Goal: Information Seeking & Learning: Learn about a topic

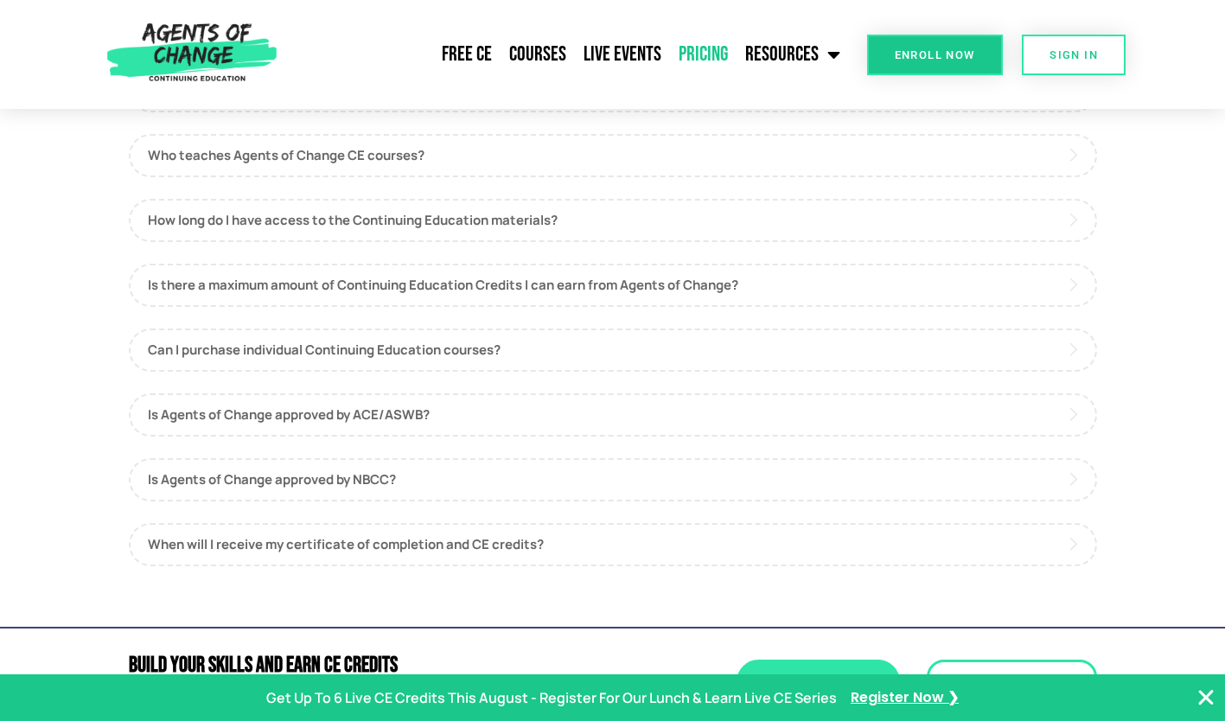
scroll to position [951, 0]
click at [261, 480] on link "Is Agents of Change approved by NBCC?" at bounding box center [613, 477] width 968 height 43
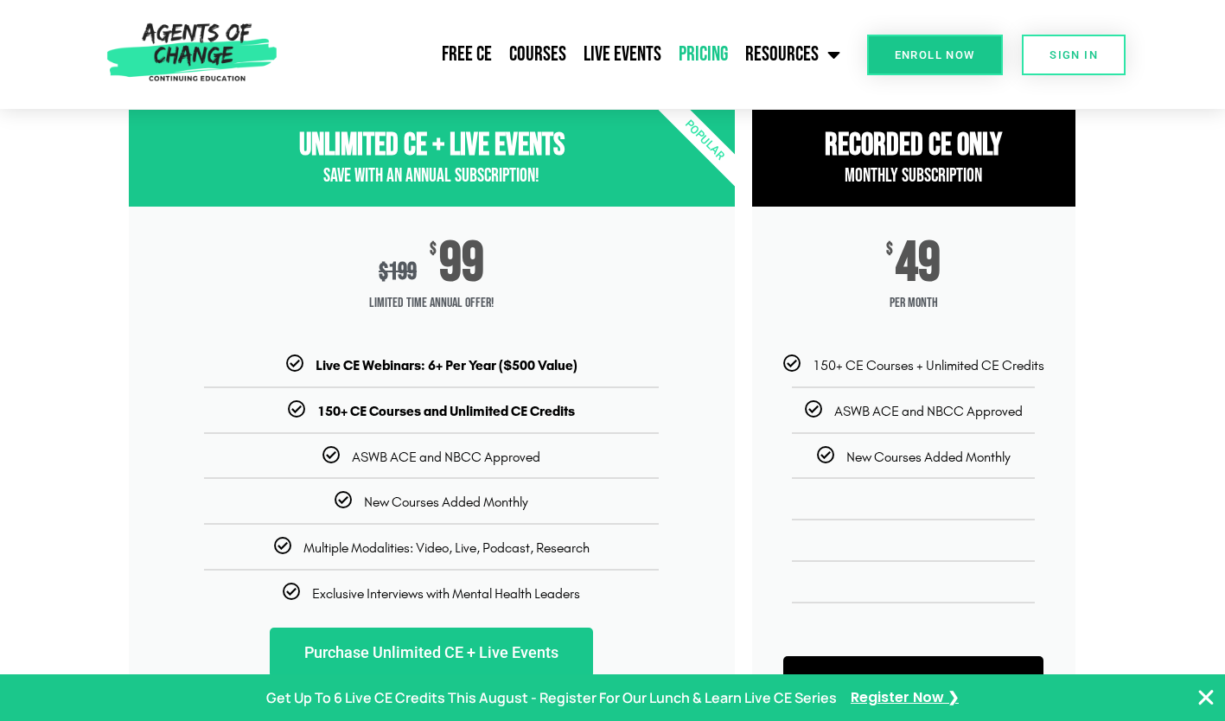
scroll to position [0, 0]
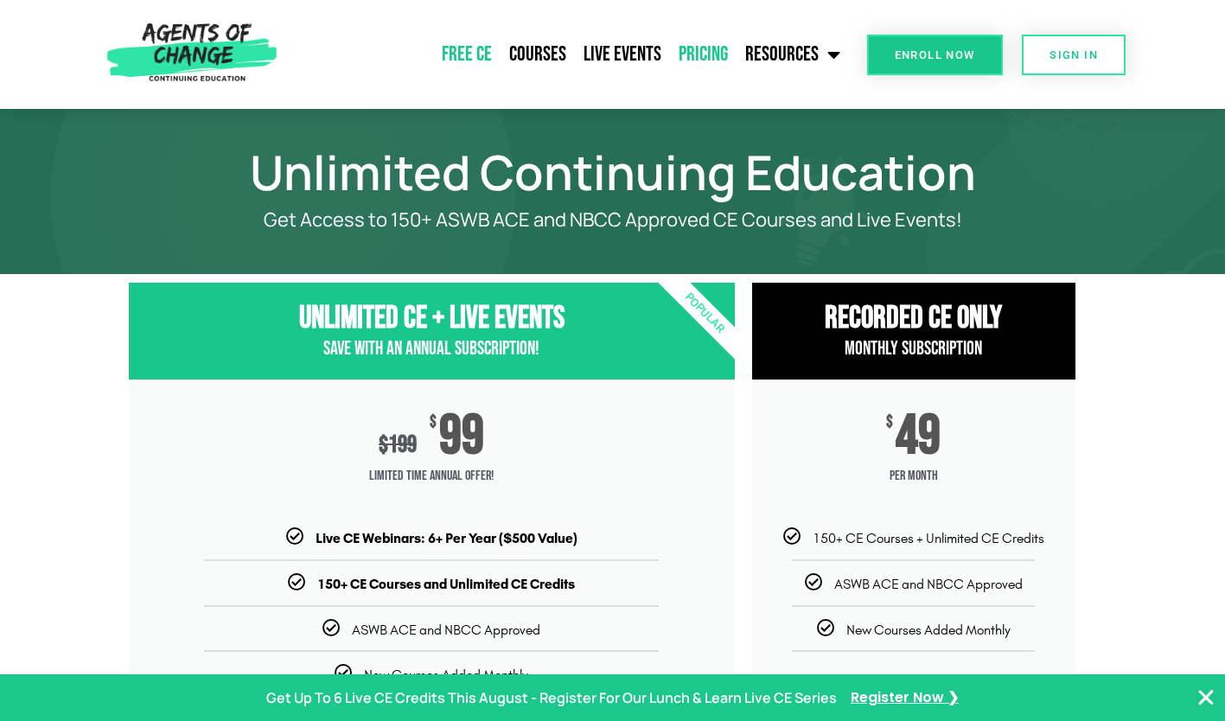
click at [450, 47] on link "Free CE" at bounding box center [466, 54] width 67 height 43
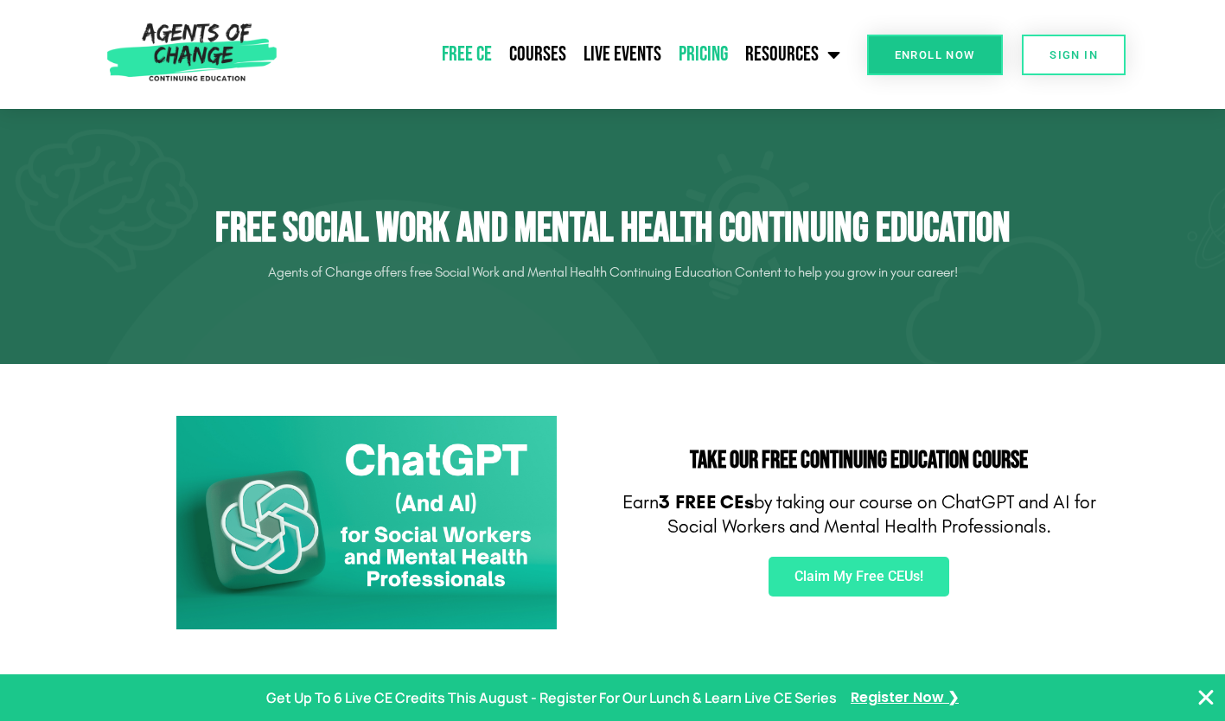
click at [699, 48] on link "Pricing" at bounding box center [703, 54] width 67 height 43
